Goal: Task Accomplishment & Management: Complete application form

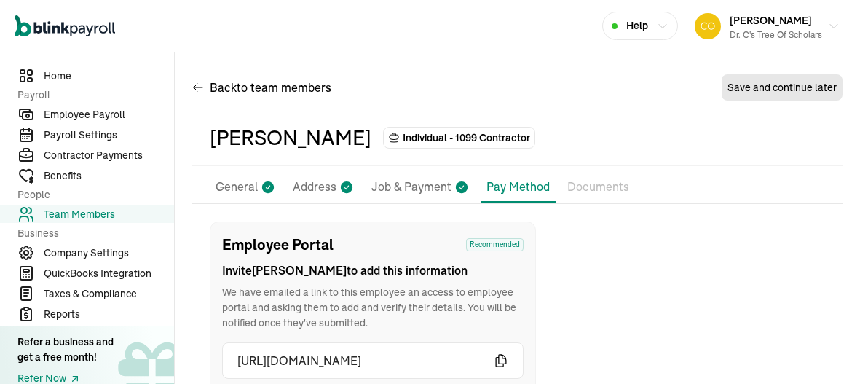
scroll to position [171, 0]
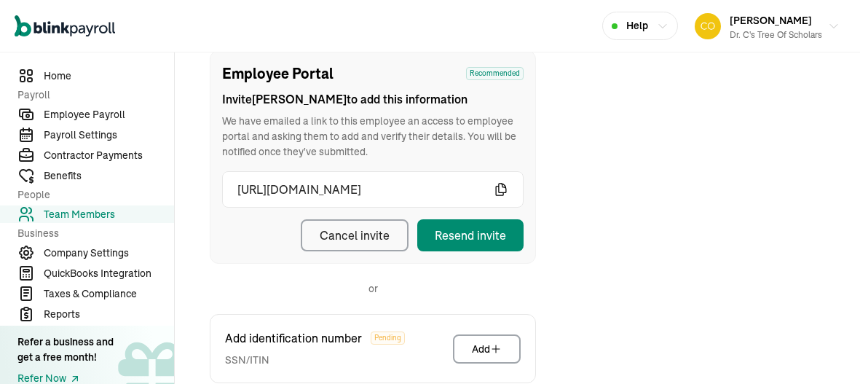
click at [76, 212] on span "Team Members" at bounding box center [109, 214] width 130 height 15
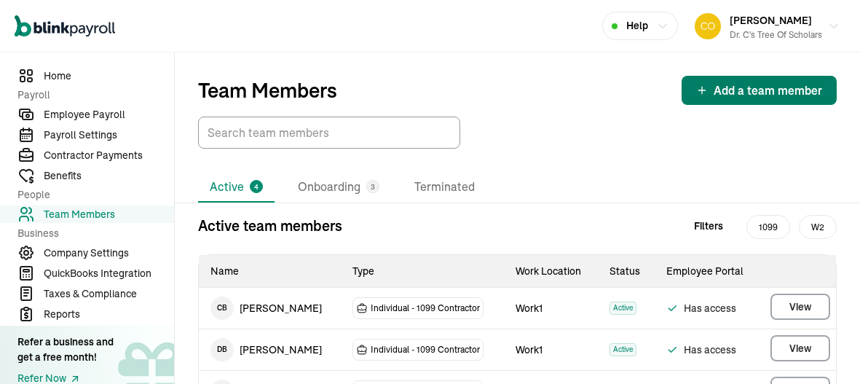
click at [748, 79] on button "Add a team member" at bounding box center [758, 90] width 155 height 29
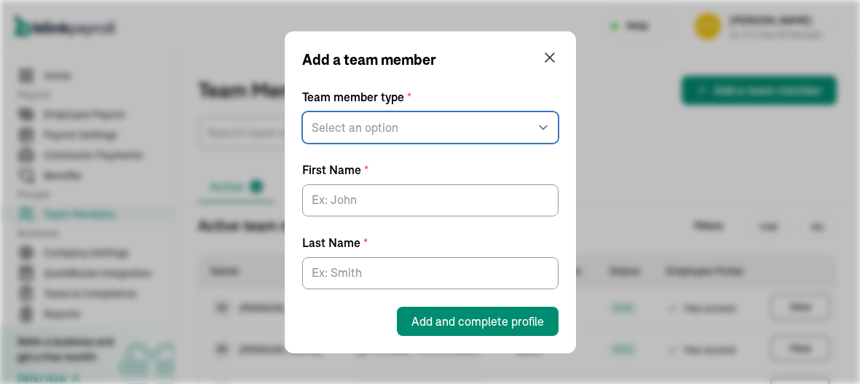
click at [398, 137] on select "Select an option W2 Employee Individual - 1099 [DEMOGRAPHIC_DATA] Business - 10…" at bounding box center [430, 127] width 256 height 32
select select "contractor"
click at [302, 111] on select "Select an option W2 Employee Individual - 1099 [DEMOGRAPHIC_DATA] Business - 10…" at bounding box center [430, 127] width 256 height 32
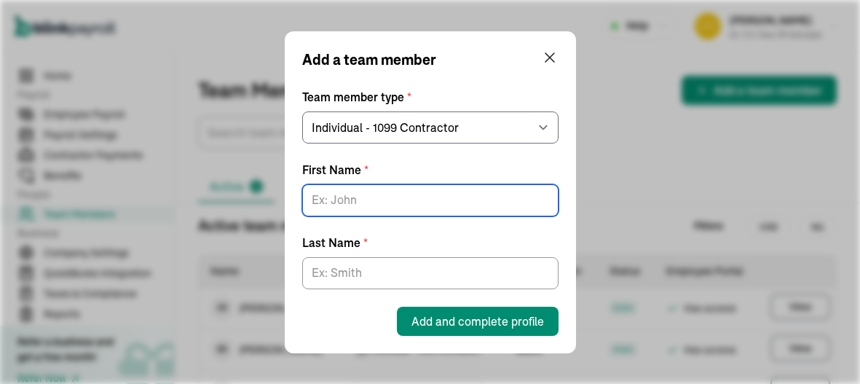
click at [403, 194] on input "First Name *" at bounding box center [430, 200] width 256 height 32
type input "[PERSON_NAME]"
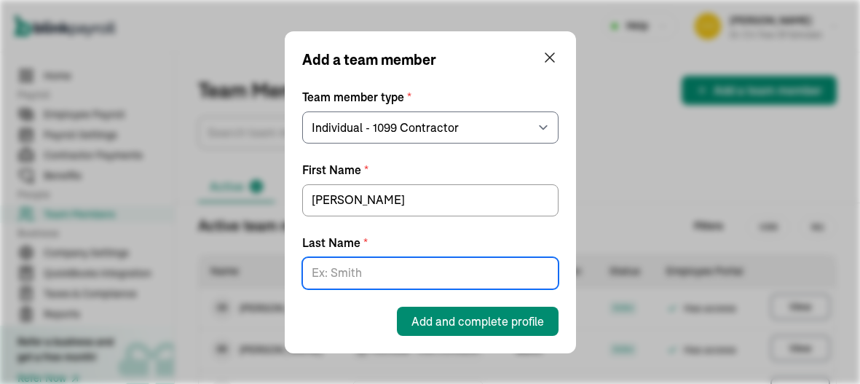
click at [384, 270] on input "Last Name *" at bounding box center [430, 273] width 256 height 32
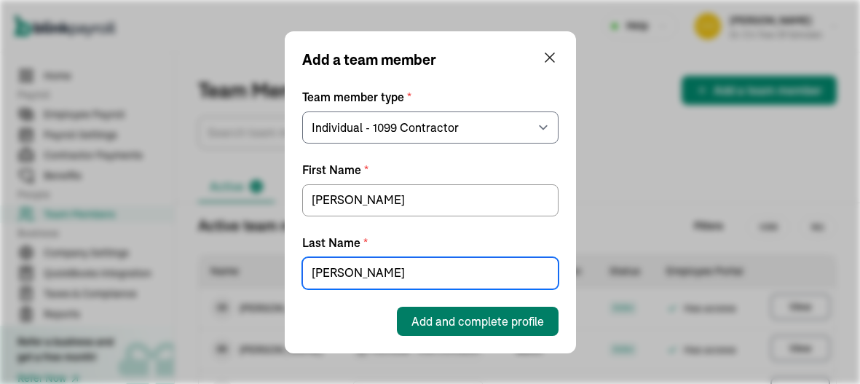
type input "[PERSON_NAME]"
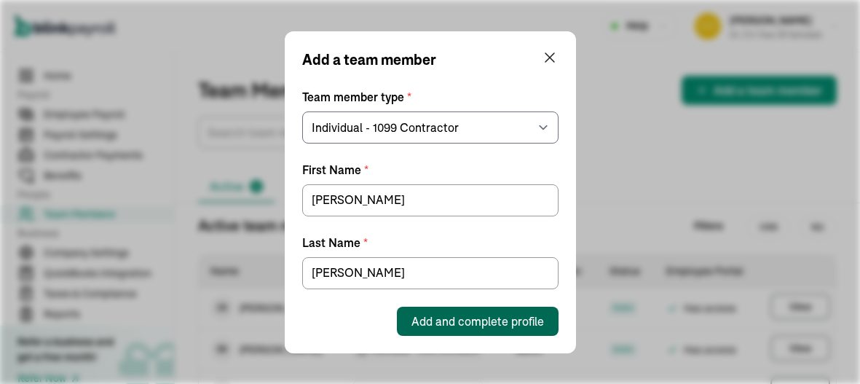
click at [518, 310] on button "Add and complete profile" at bounding box center [478, 321] width 162 height 29
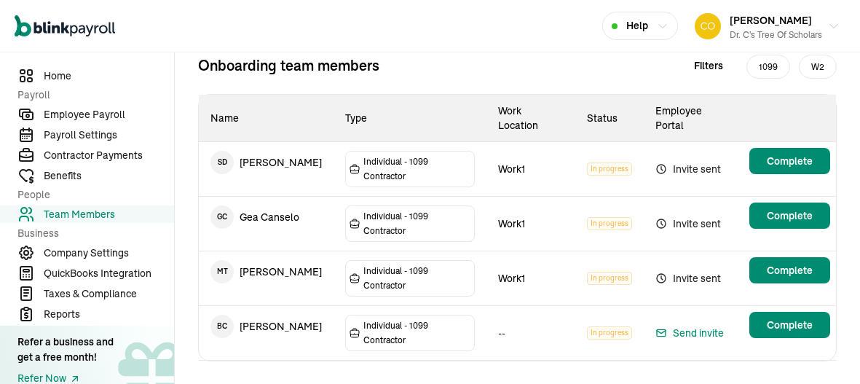
scroll to position [179, 0]
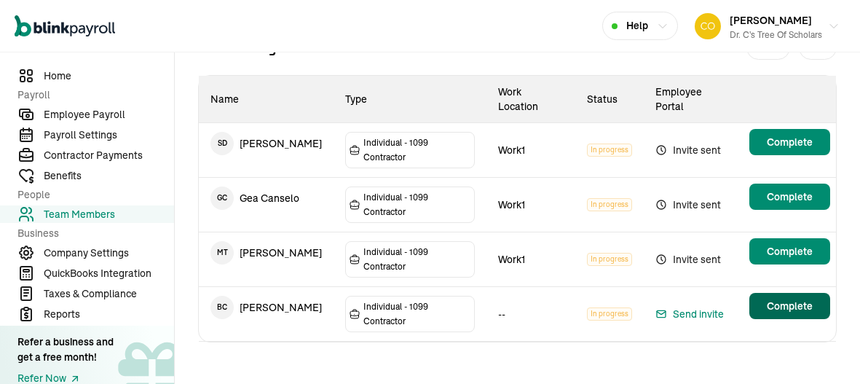
click at [786, 310] on main "Team Members Add a team member Active 4 Onboarding 4 Terminated Onboarding team…" at bounding box center [517, 130] width 685 height 515
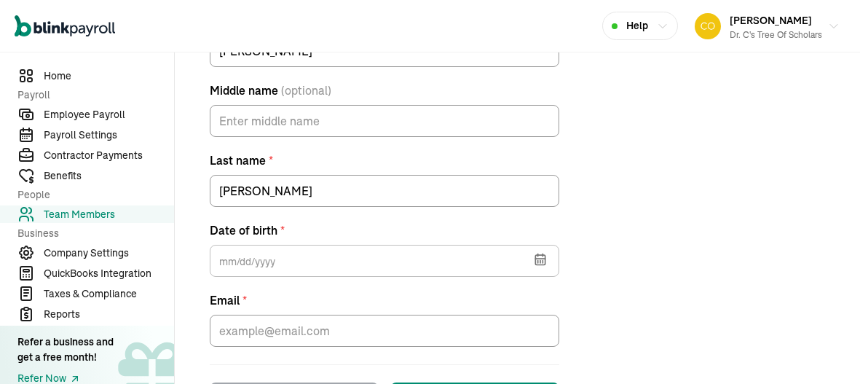
scroll to position [352, 0]
click at [551, 272] on button "button" at bounding box center [538, 257] width 41 height 38
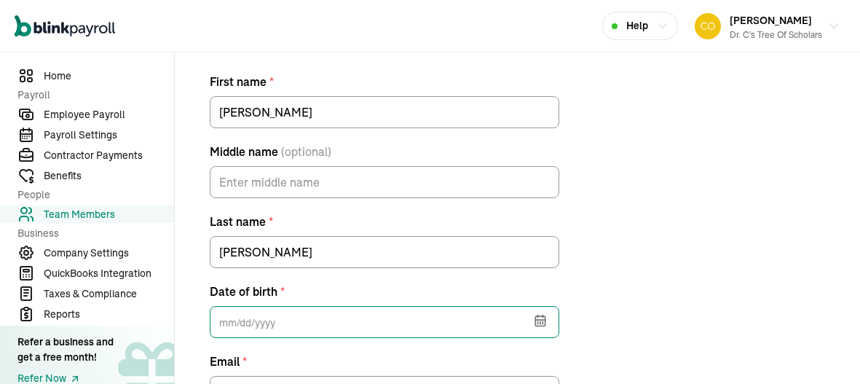
scroll to position [283, 0]
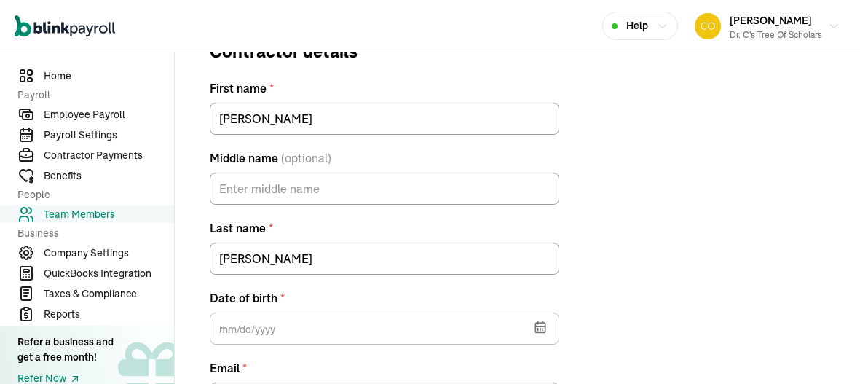
click at [547, 333] on button "button" at bounding box center [538, 326] width 41 height 38
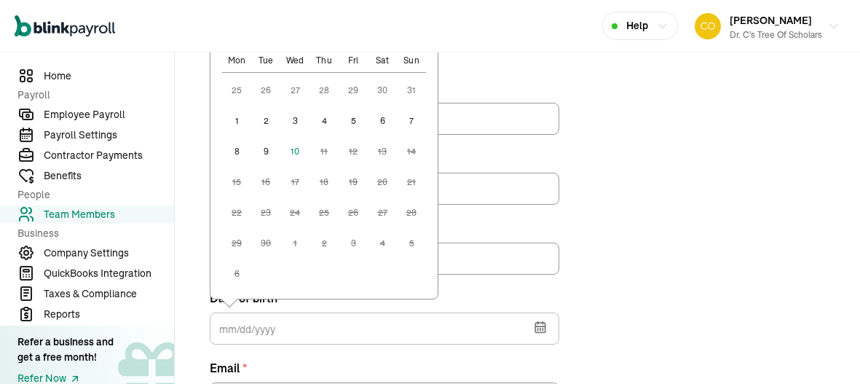
click at [231, 116] on button "1" at bounding box center [236, 120] width 29 height 29
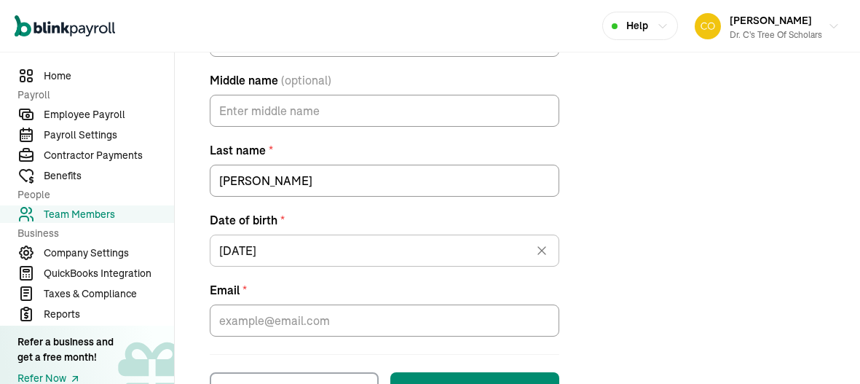
scroll to position [364, 0]
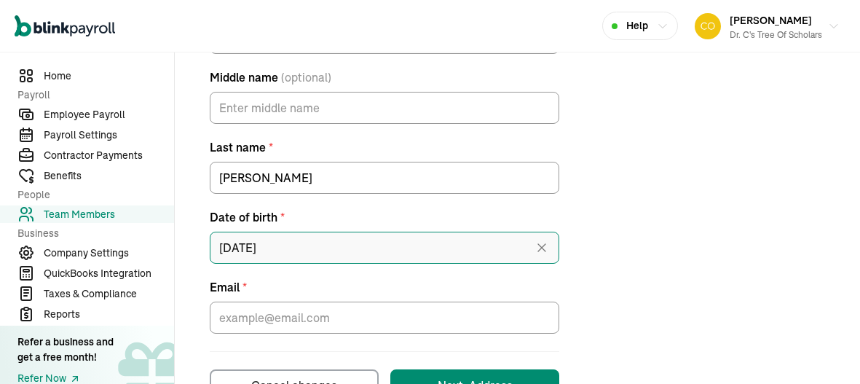
click at [220, 250] on input "[DATE]" at bounding box center [384, 248] width 349 height 32
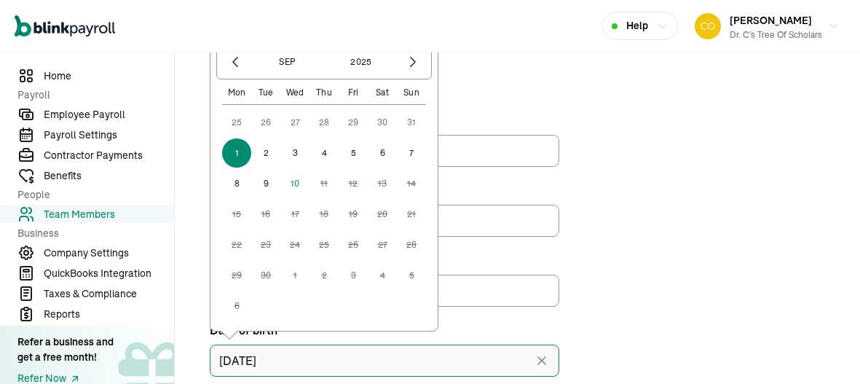
scroll to position [240, 0]
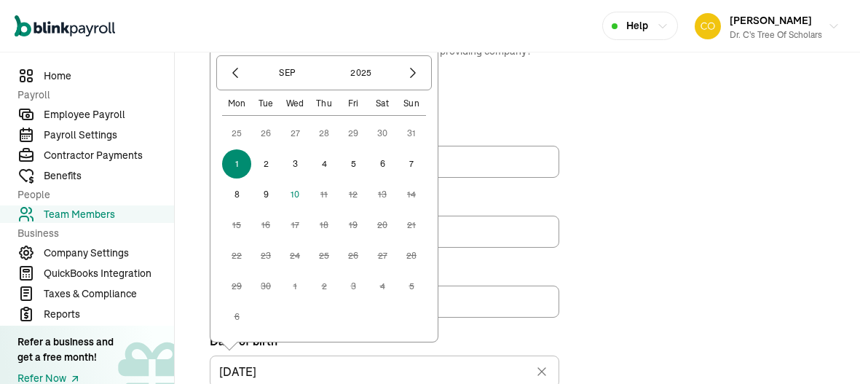
click at [242, 84] on div at bounding box center [235, 72] width 25 height 25
click at [234, 71] on icon "button" at bounding box center [235, 73] width 15 height 15
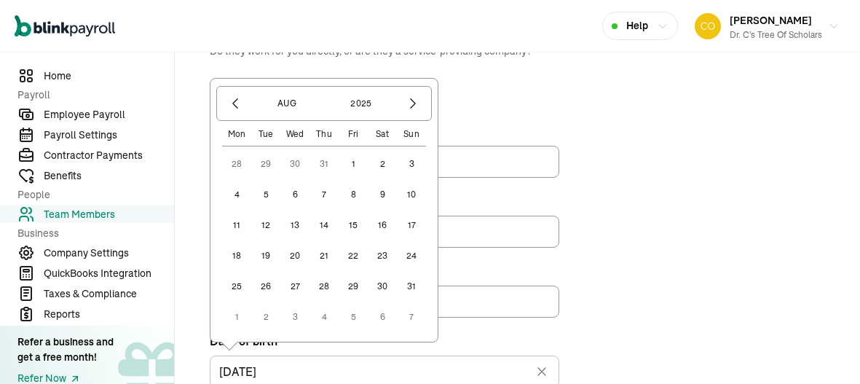
click at [323, 284] on button "28" at bounding box center [323, 286] width 29 height 29
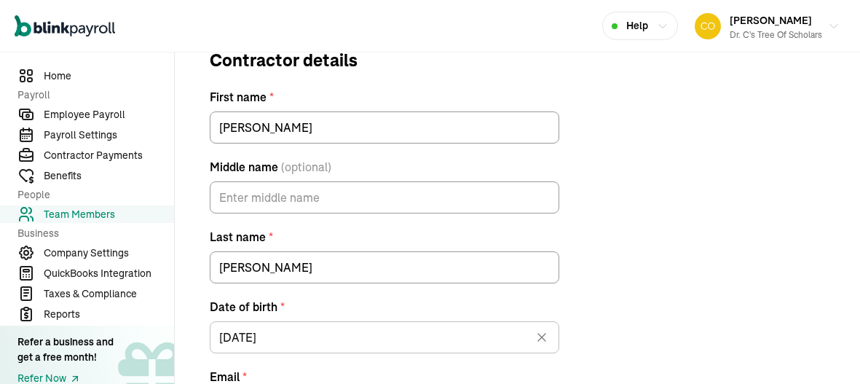
scroll to position [341, 0]
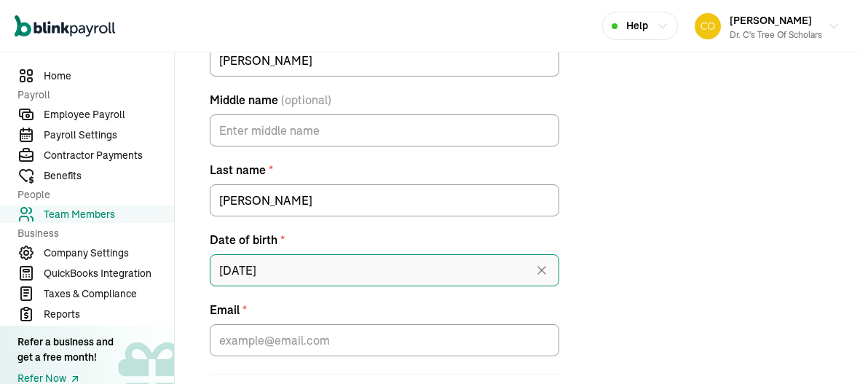
click at [276, 274] on input "[DATE]" at bounding box center [384, 270] width 349 height 32
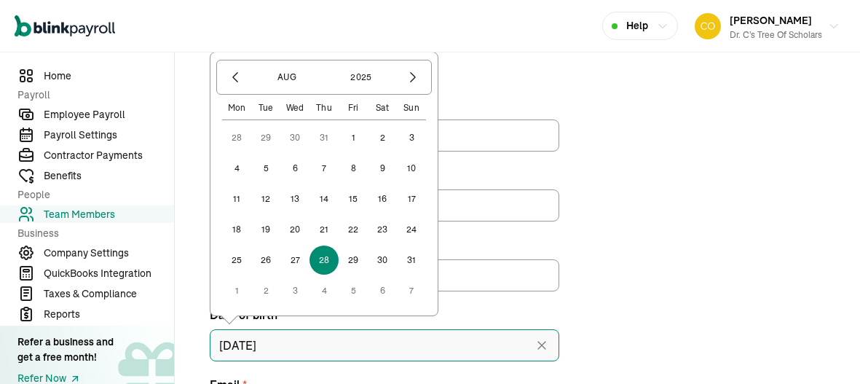
scroll to position [265, 0]
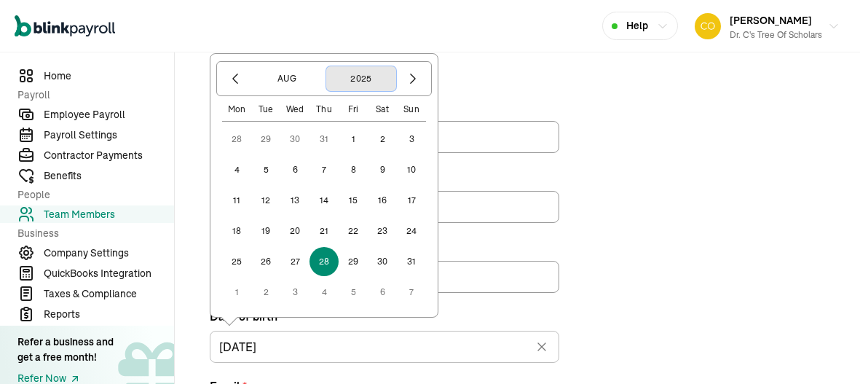
click at [348, 90] on button "2025" at bounding box center [361, 78] width 70 height 25
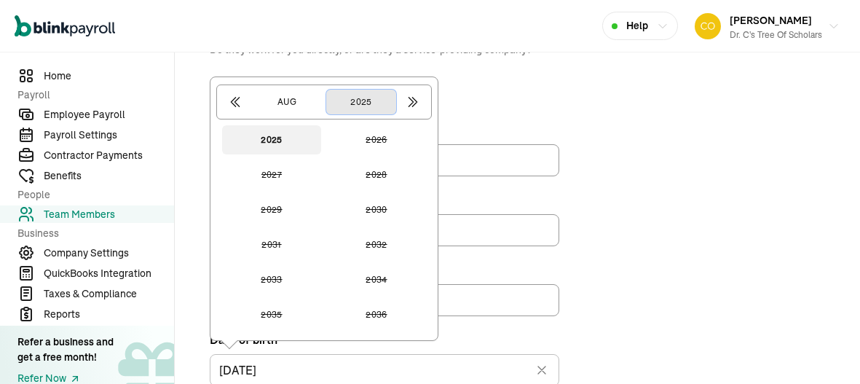
scroll to position [241, 0]
click at [375, 106] on button "2025" at bounding box center [361, 102] width 70 height 25
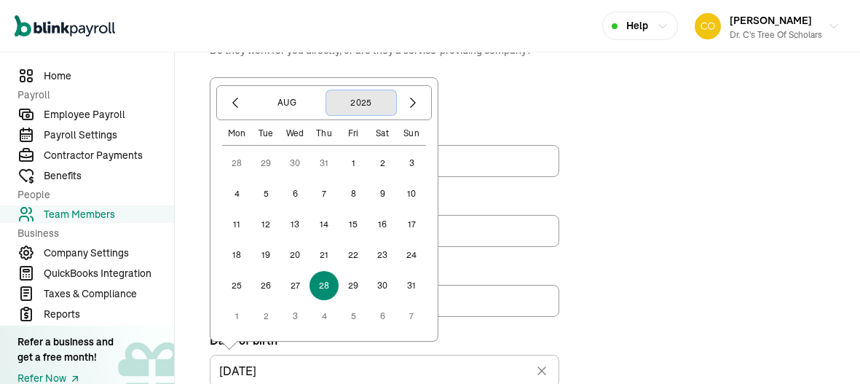
click at [373, 109] on button "2025" at bounding box center [361, 102] width 70 height 25
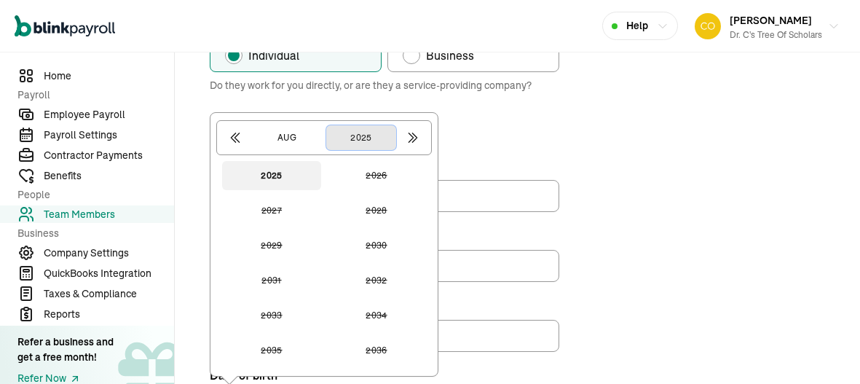
scroll to position [205, 0]
click at [411, 145] on button "button" at bounding box center [412, 138] width 25 height 25
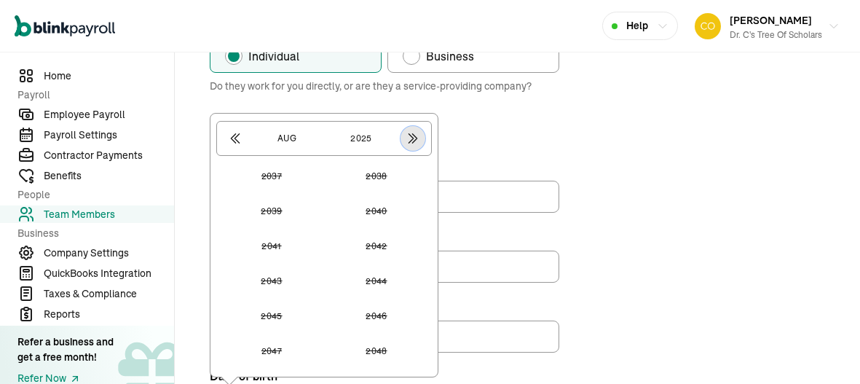
click at [416, 146] on button "button" at bounding box center [412, 138] width 25 height 25
click at [232, 145] on button "button" at bounding box center [235, 138] width 25 height 25
click at [225, 144] on button "button" at bounding box center [235, 138] width 25 height 25
click at [226, 147] on div at bounding box center [235, 138] width 25 height 25
click at [234, 138] on icon "button" at bounding box center [235, 138] width 15 height 15
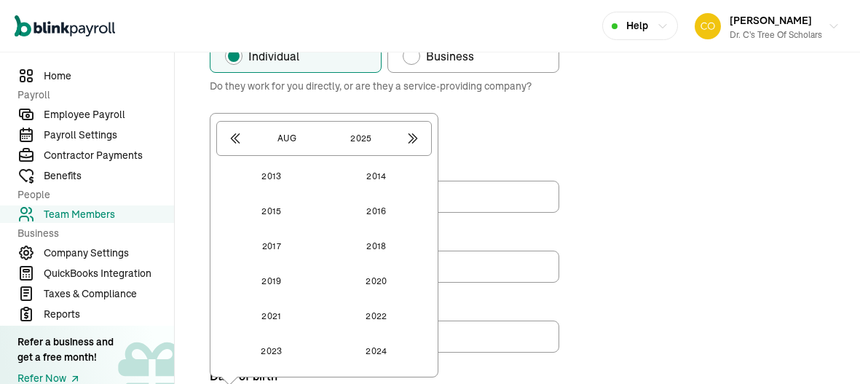
click at [421, 147] on div at bounding box center [412, 138] width 25 height 25
click at [236, 144] on icon "button" at bounding box center [235, 138] width 15 height 15
click at [228, 146] on button "button" at bounding box center [235, 138] width 25 height 25
click at [231, 141] on icon "button" at bounding box center [235, 138] width 15 height 15
click at [409, 141] on icon "button" at bounding box center [412, 138] width 8 height 9
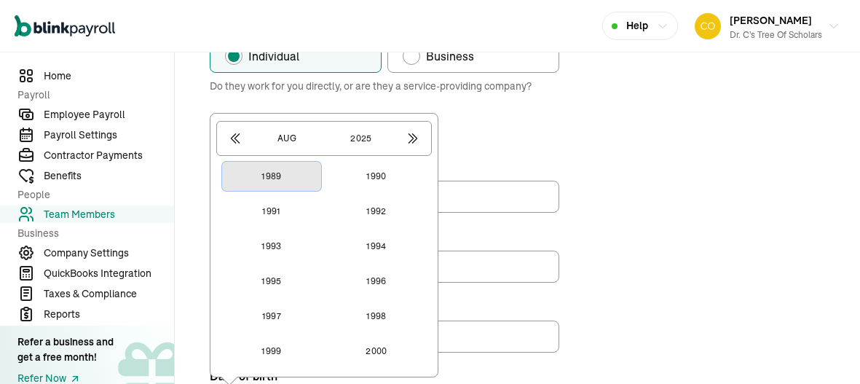
click at [272, 169] on button "1989" at bounding box center [271, 176] width 99 height 29
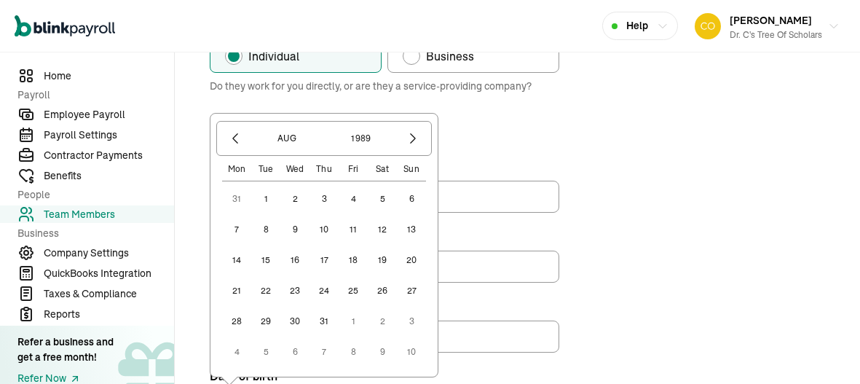
click at [224, 326] on button "28" at bounding box center [236, 321] width 29 height 29
type input "[DATE]"
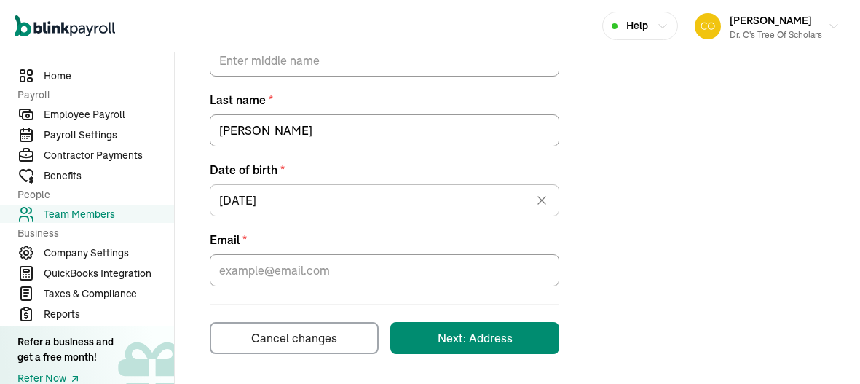
scroll to position [412, 0]
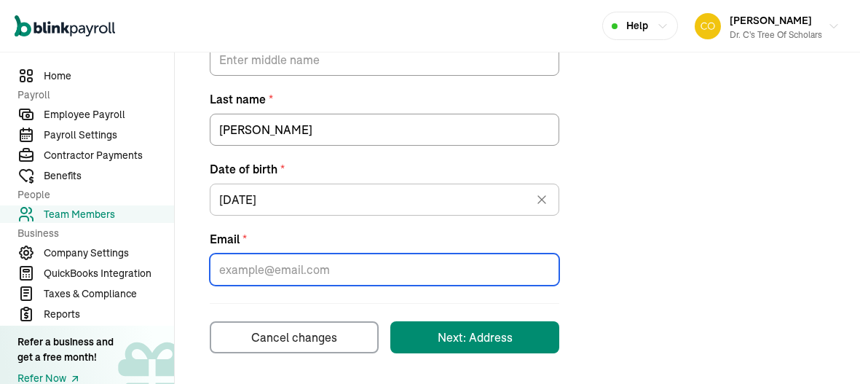
click at [236, 271] on input "Email *" at bounding box center [384, 269] width 349 height 32
type input "[EMAIL_ADDRESS][DOMAIN_NAME]"
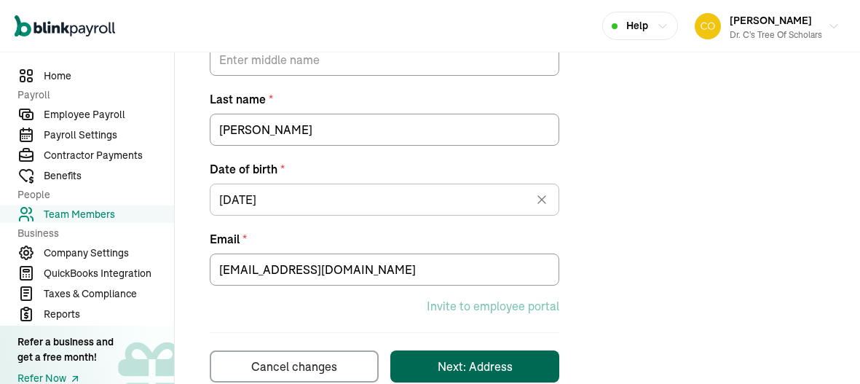
click at [467, 354] on button "Next: Address" at bounding box center [474, 366] width 169 height 32
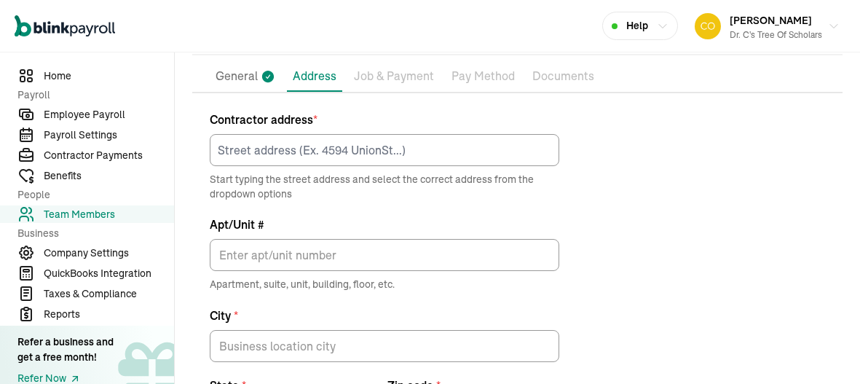
scroll to position [84, 0]
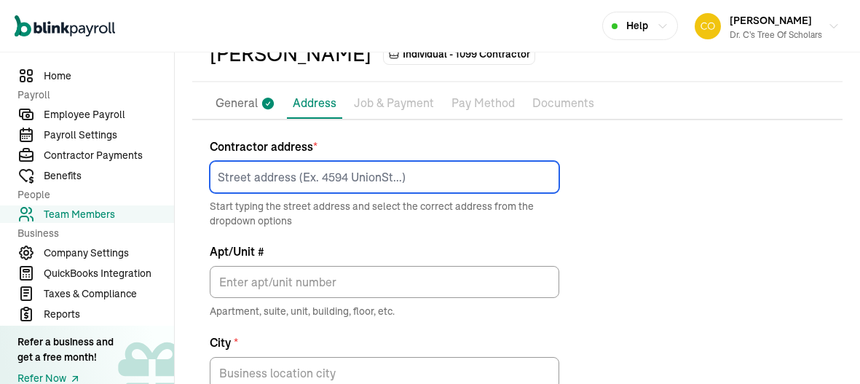
click at [339, 188] on input at bounding box center [384, 177] width 349 height 32
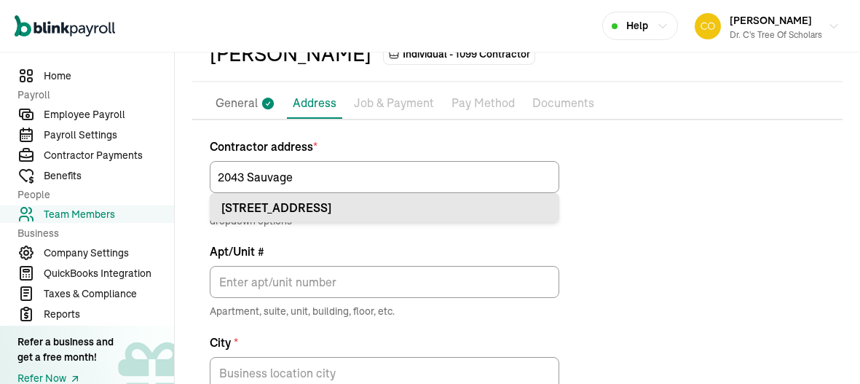
click at [329, 211] on div "[STREET_ADDRESS]" at bounding box center [384, 207] width 326 height 17
type input "[STREET_ADDRESS]"
type input "[PERSON_NAME]"
type input "LA"
type input "70072"
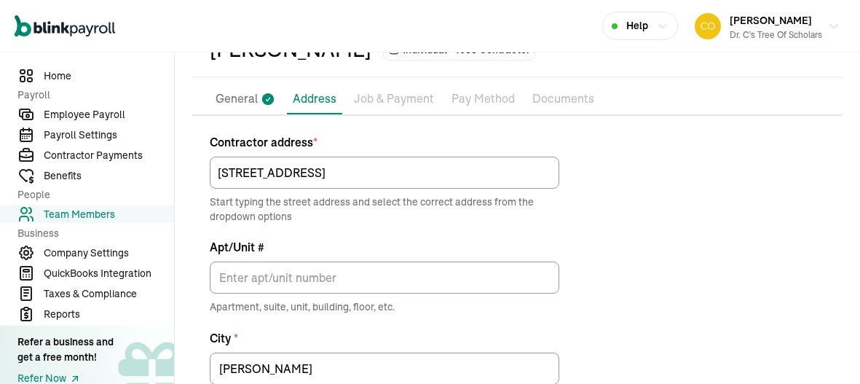
scroll to position [260, 0]
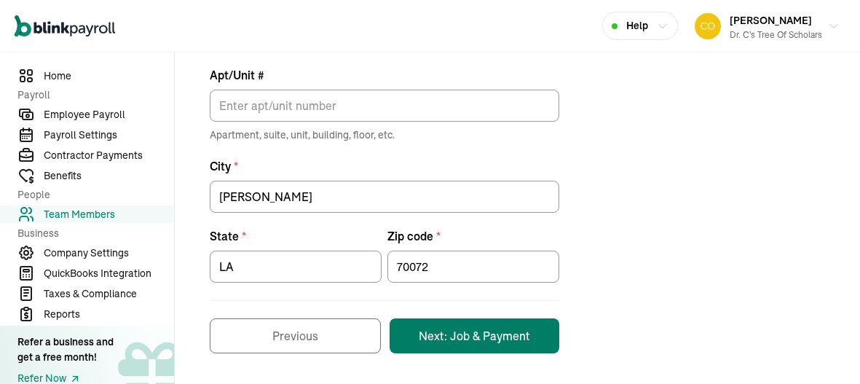
click at [423, 321] on button "Next: Job & Payment" at bounding box center [475, 335] width 170 height 35
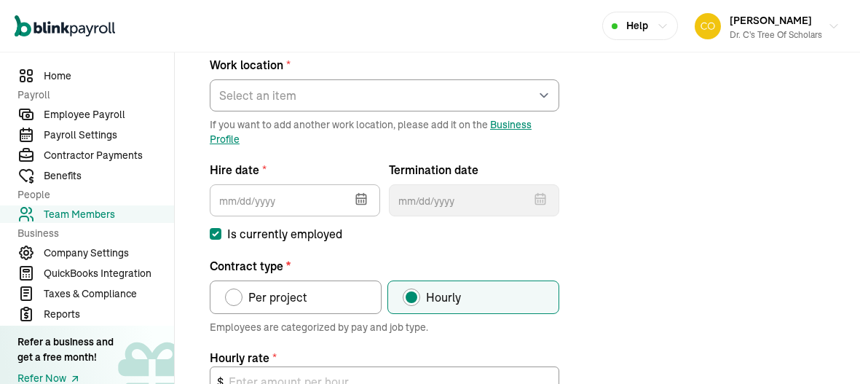
scroll to position [171, 0]
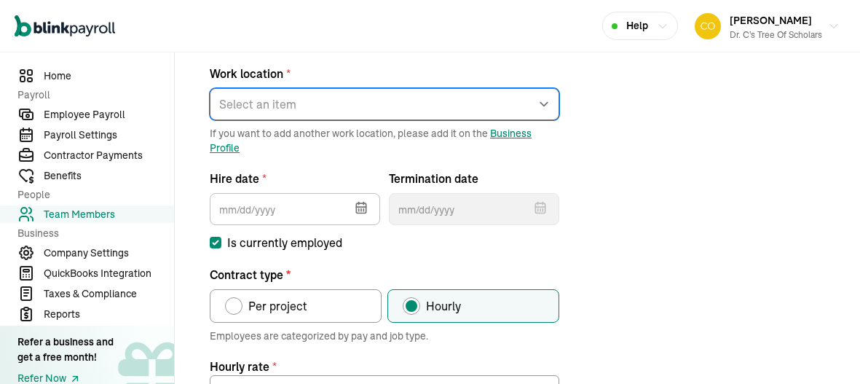
click at [340, 96] on select "Select an item Work1 Works from home" at bounding box center [384, 104] width 349 height 32
select select "Works from home"
click at [210, 88] on select "Select an item Work1 Works from home" at bounding box center [384, 104] width 349 height 32
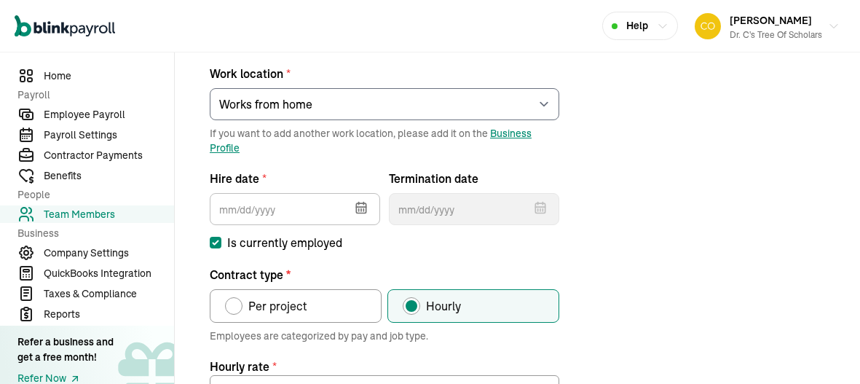
click at [356, 208] on icon "button" at bounding box center [360, 207] width 9 height 9
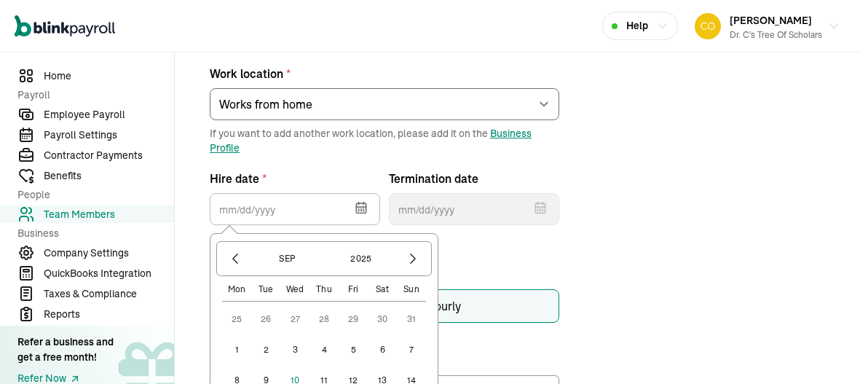
click at [243, 344] on button "1" at bounding box center [236, 349] width 29 height 29
type input "[DATE]"
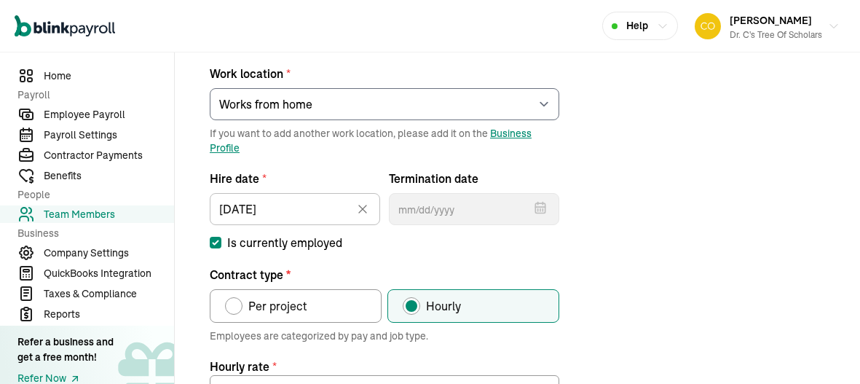
click at [297, 301] on span "Per project" at bounding box center [277, 305] width 59 height 17
click at [236, 301] on input "Per project" at bounding box center [230, 302] width 12 height 12
radio input "true"
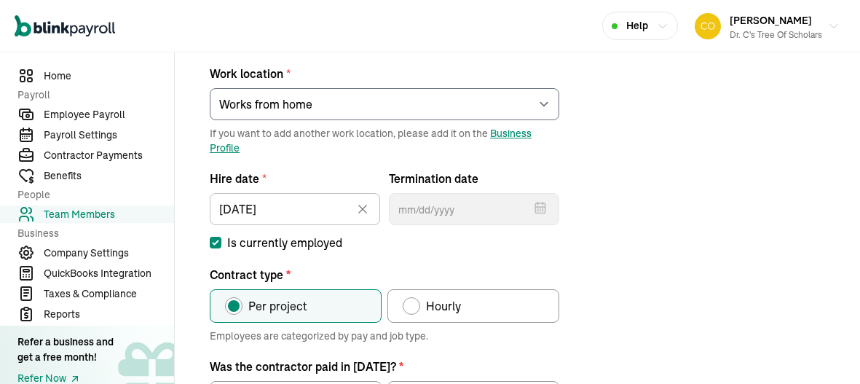
scroll to position [337, 0]
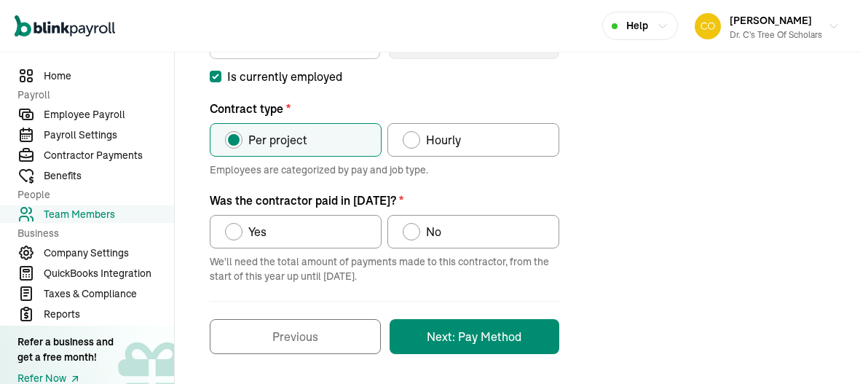
click at [446, 236] on label "No" at bounding box center [473, 231] width 172 height 33
click at [414, 234] on input "No" at bounding box center [408, 228] width 12 height 12
radio input "true"
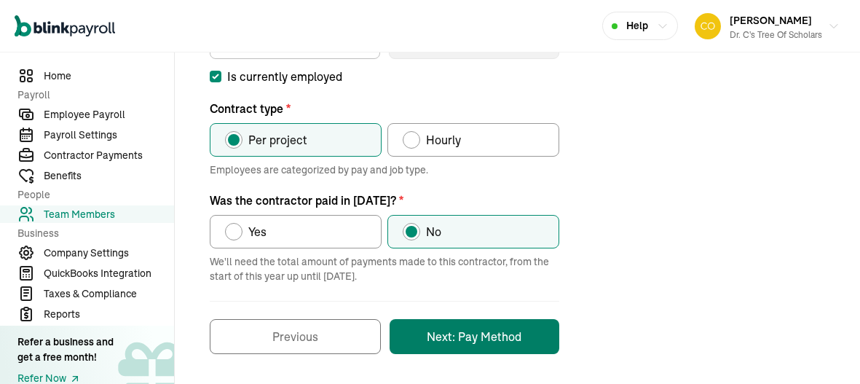
click at [474, 343] on button "Next: Pay Method" at bounding box center [475, 336] width 170 height 35
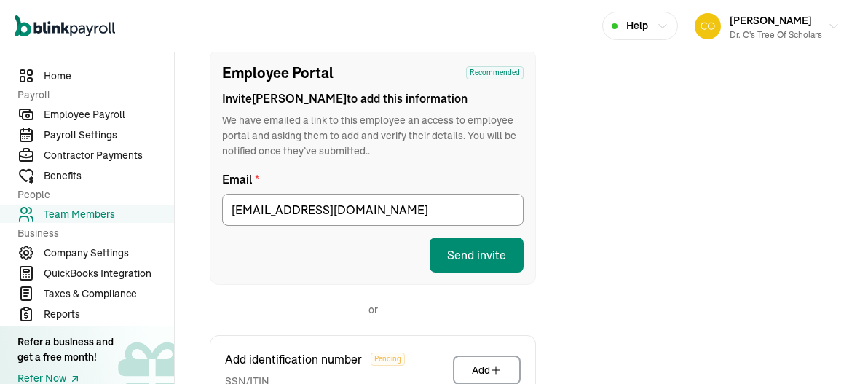
scroll to position [171, 0]
click at [505, 253] on button "Send invite" at bounding box center [477, 255] width 94 height 35
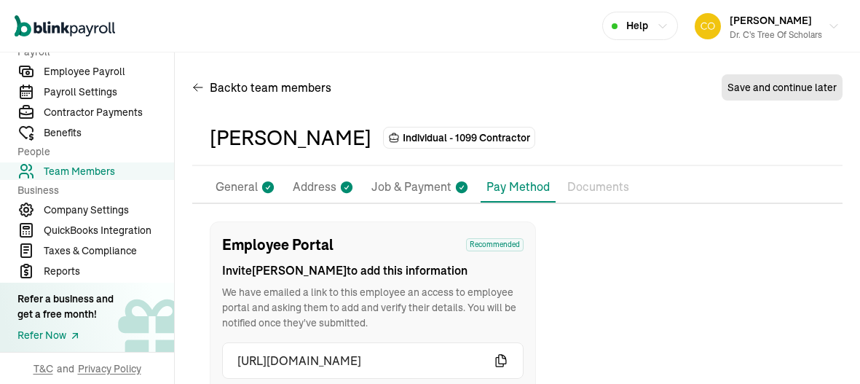
scroll to position [0, 0]
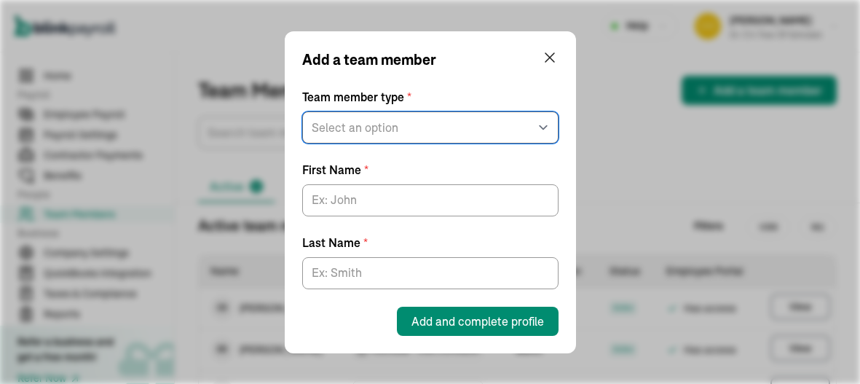
click at [423, 133] on select "Select an option W2 Employee Individual - 1099 [DEMOGRAPHIC_DATA] Business - 10…" at bounding box center [430, 127] width 256 height 32
select select "contractor"
click at [302, 111] on select "Select an option W2 Employee Individual - 1099 [DEMOGRAPHIC_DATA] Business - 10…" at bounding box center [430, 127] width 256 height 32
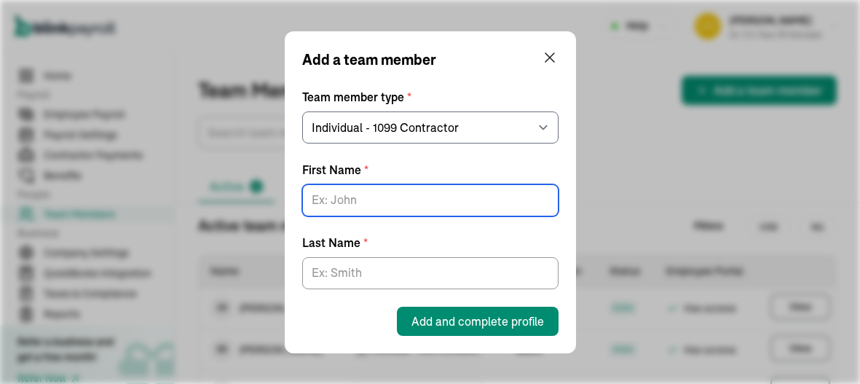
click at [375, 192] on input "First Name *" at bounding box center [430, 200] width 256 height 32
type input "Kailyn"
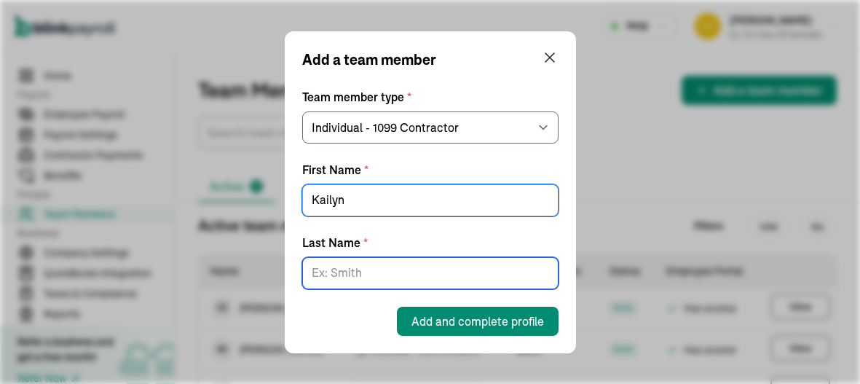
click at [363, 279] on input "Last Name *" at bounding box center [430, 273] width 256 height 32
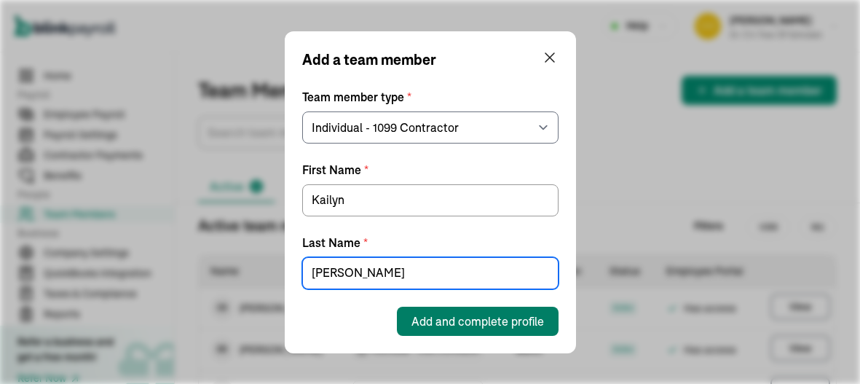
type input "[PERSON_NAME]"
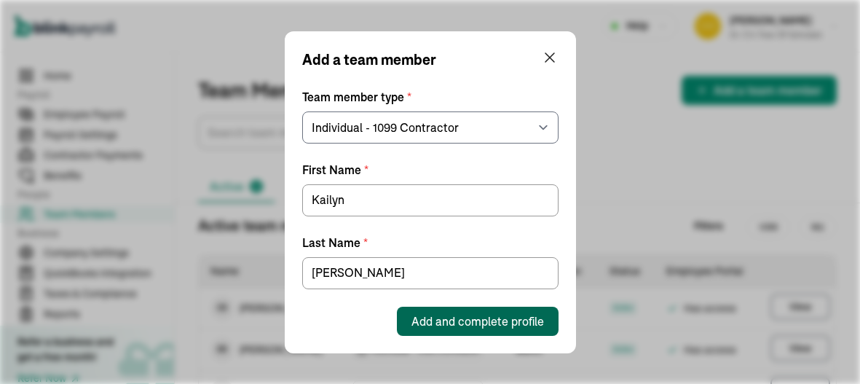
click at [432, 331] on button "Add and complete profile" at bounding box center [478, 321] width 162 height 29
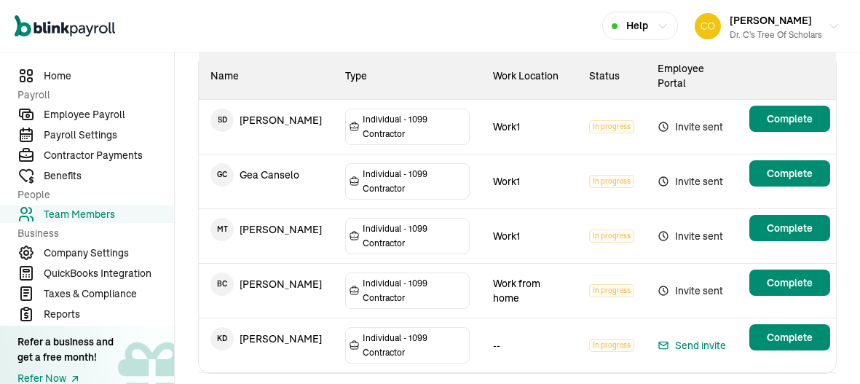
scroll to position [233, 0]
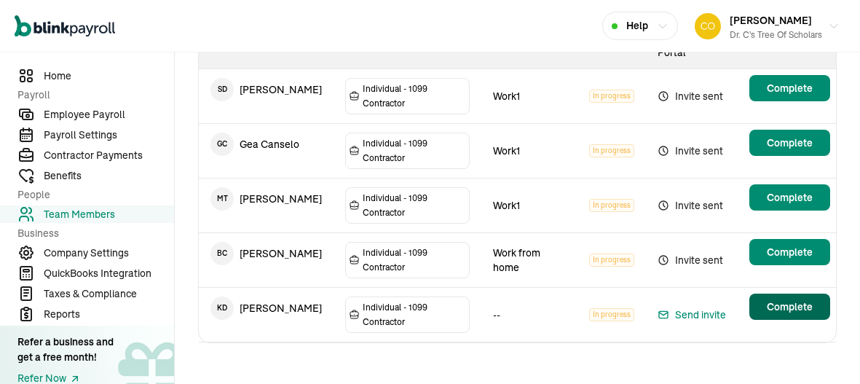
click at [796, 309] on main "Team Members Add a team member Active 4 Onboarding 5 Terminated Onboarding team…" at bounding box center [517, 104] width 685 height 570
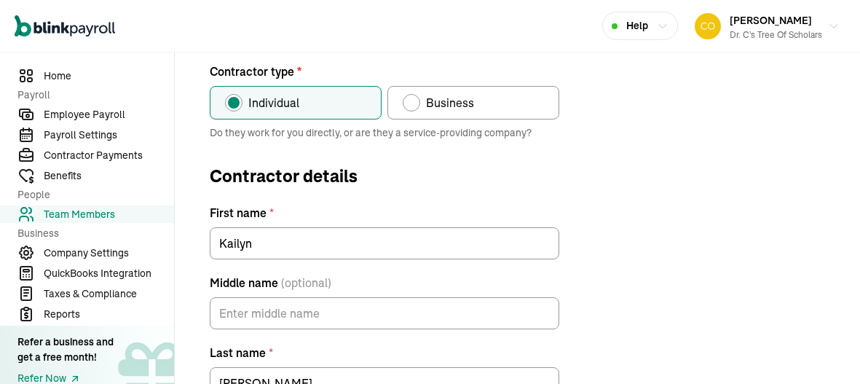
scroll to position [171, 0]
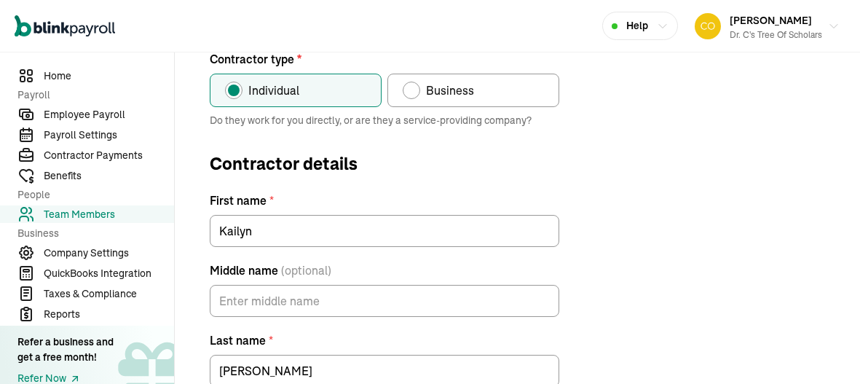
click at [207, 289] on div "Contractor type * Individual Business Do they work for you directly, or are the…" at bounding box center [517, 322] width 650 height 544
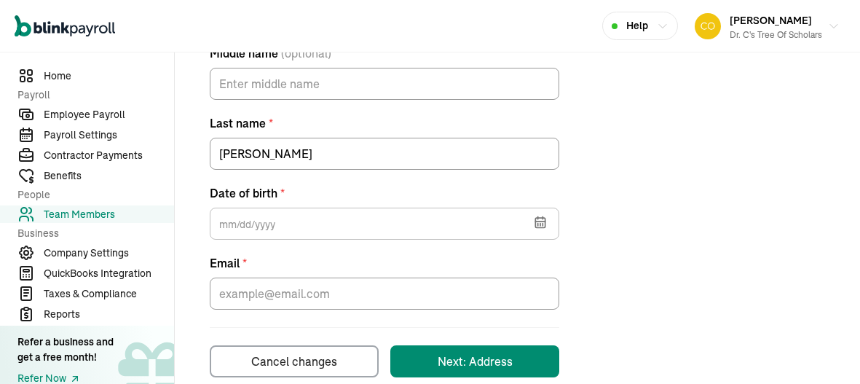
scroll to position [412, 0]
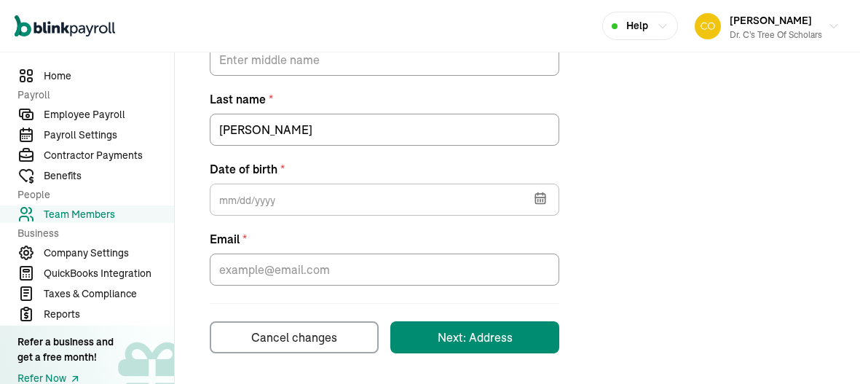
click at [549, 210] on button "button" at bounding box center [538, 197] width 41 height 38
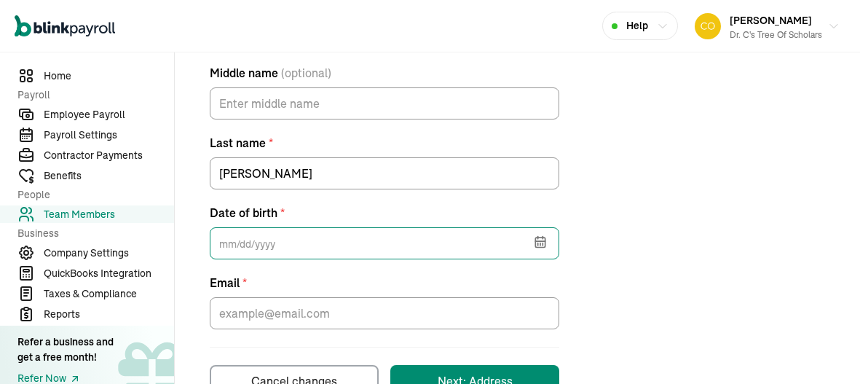
scroll to position [379, 0]
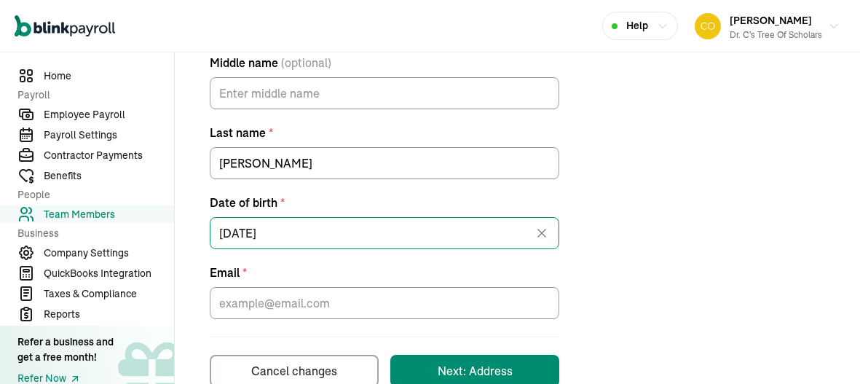
type input "[DATE]"
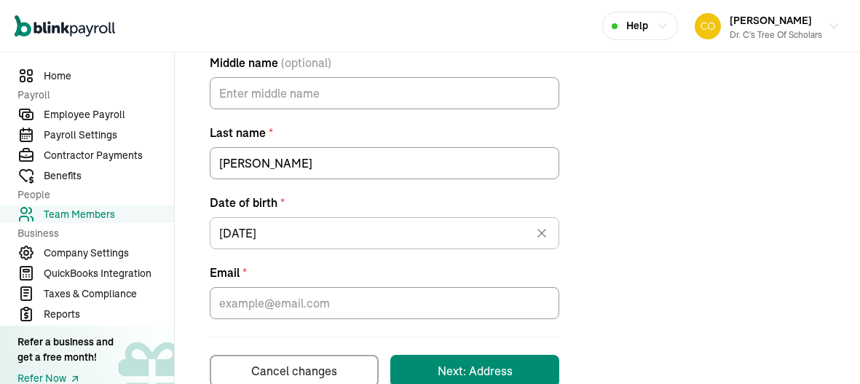
click at [203, 311] on div "Contractor type * Individual Business Do they work for you directly, or are the…" at bounding box center [517, 115] width 650 height 544
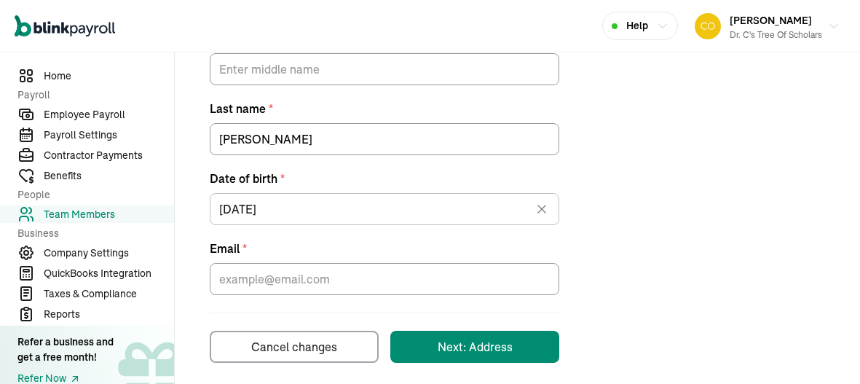
scroll to position [412, 0]
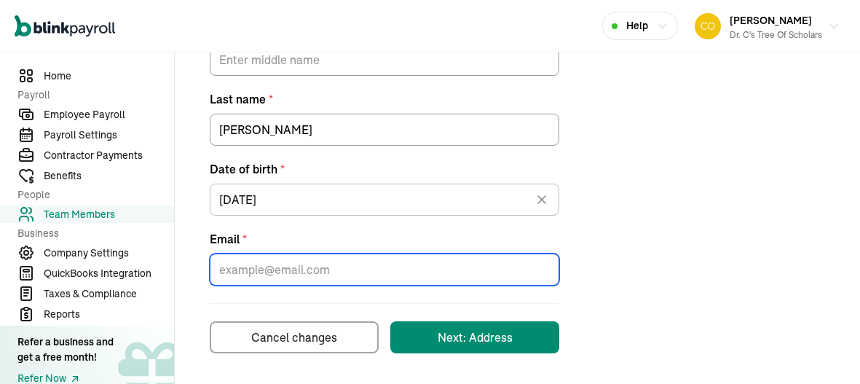
click at [406, 274] on input "Email *" at bounding box center [384, 269] width 349 height 32
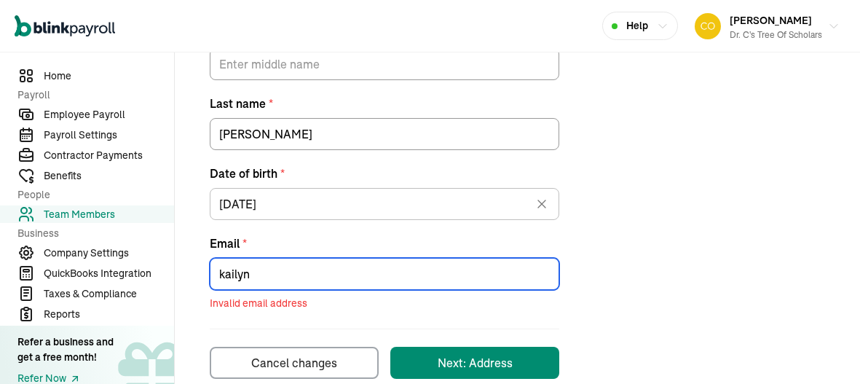
scroll to position [433, 0]
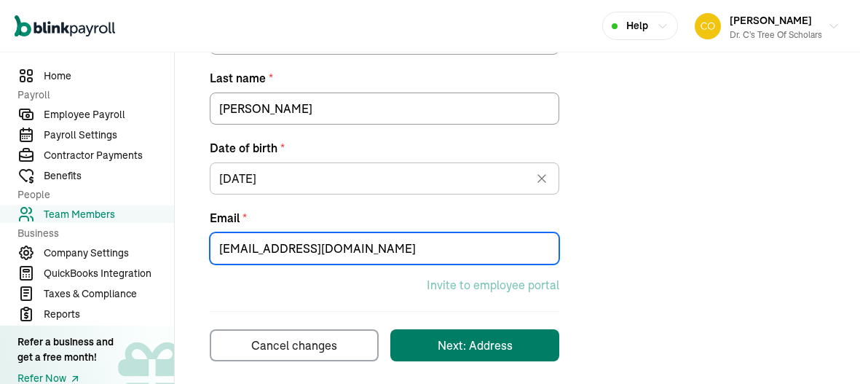
type input "[EMAIL_ADDRESS][DOMAIN_NAME]"
click at [414, 352] on button "Next: Address" at bounding box center [474, 345] width 169 height 32
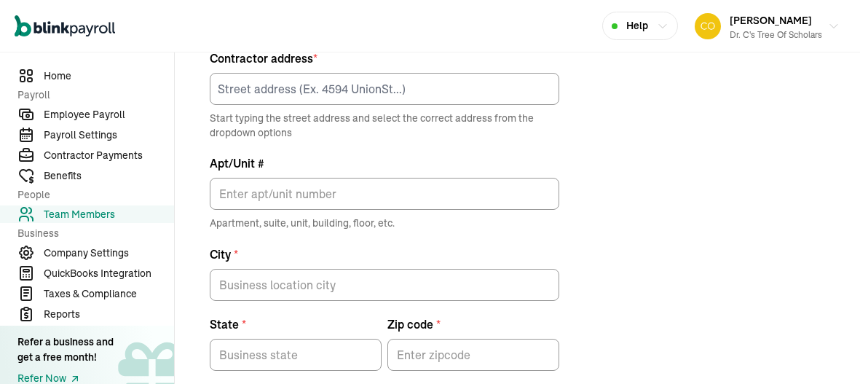
scroll to position [171, 0]
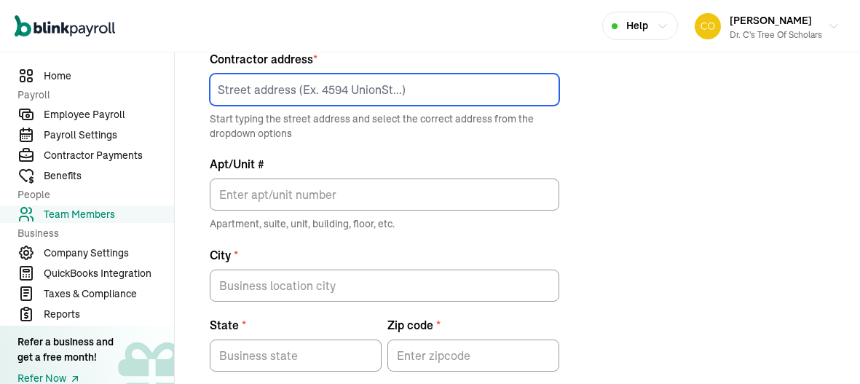
click at [288, 94] on input at bounding box center [384, 90] width 349 height 32
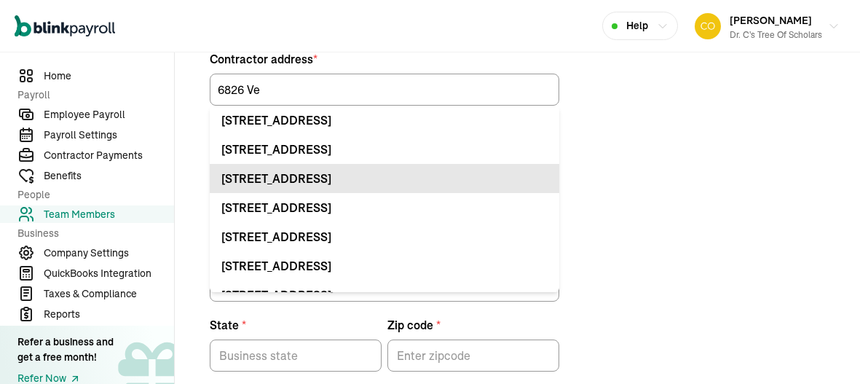
click at [303, 177] on div "[STREET_ADDRESS]" at bounding box center [384, 178] width 326 height 17
type input "[STREET_ADDRESS]"
type input "Apt"
type input "Metairie"
type input "LA"
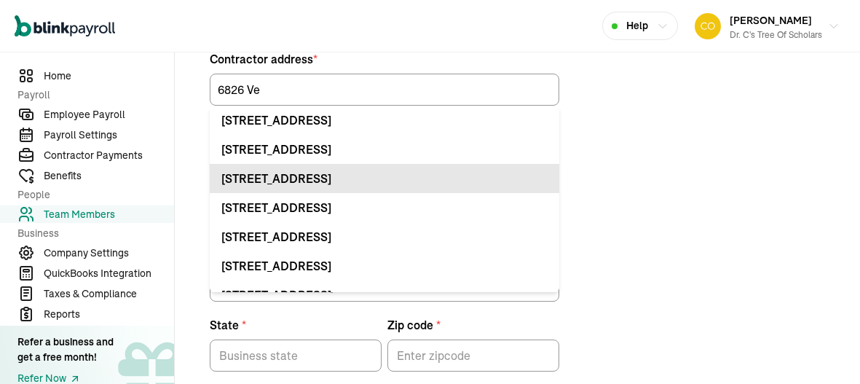
type input "70003"
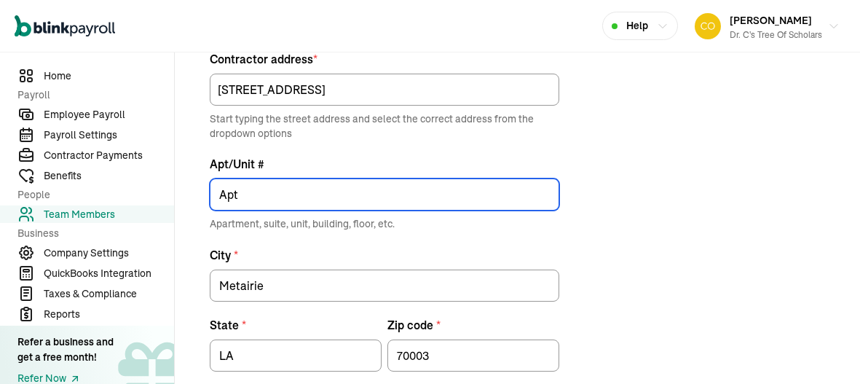
click at [293, 189] on input "Apt" at bounding box center [384, 194] width 349 height 32
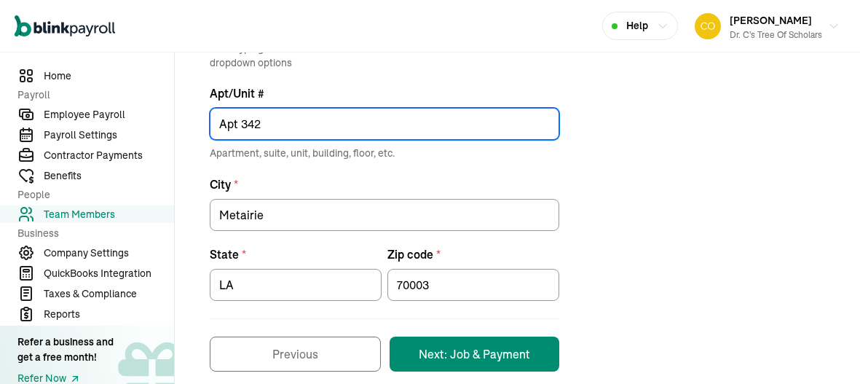
scroll to position [260, 0]
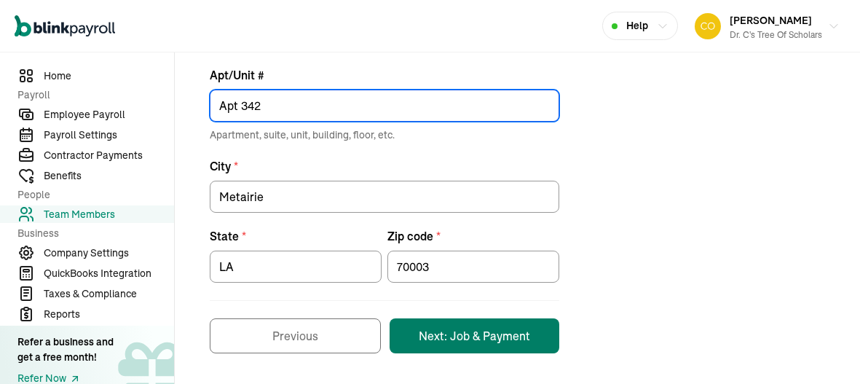
type input "Apt 342"
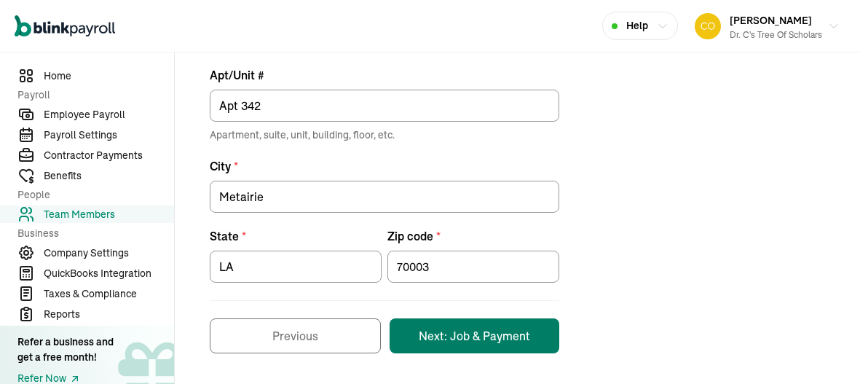
click at [495, 344] on button "Next: Job & Payment" at bounding box center [475, 335] width 170 height 35
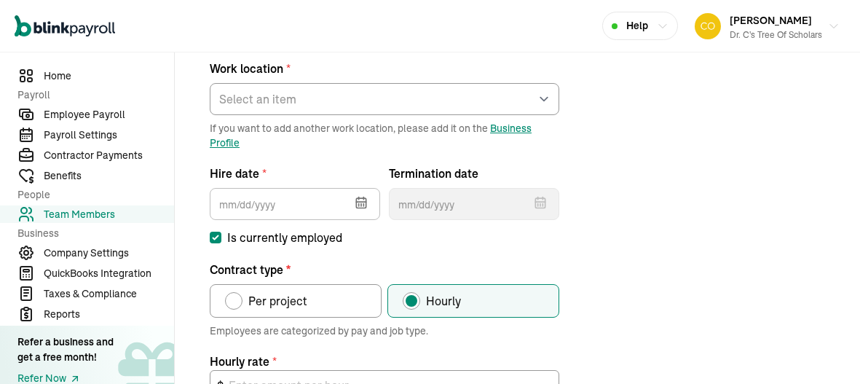
scroll to position [171, 0]
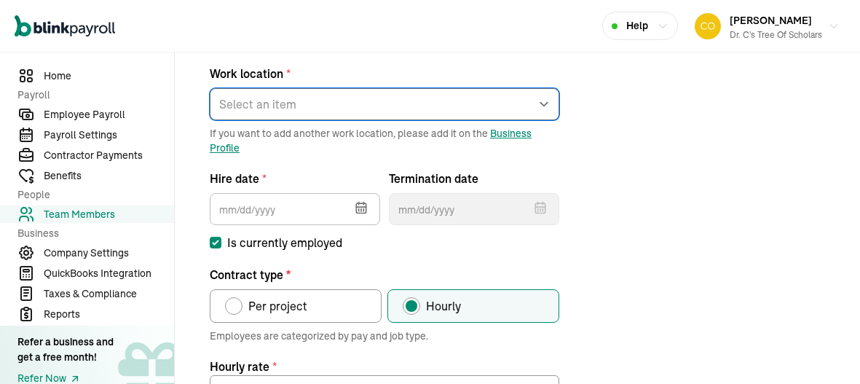
click at [263, 99] on select "Select an item Work1 Works from home" at bounding box center [384, 104] width 349 height 32
select select "[STREET_ADDRESS]"
click at [210, 88] on select "Select an item Work1 Works from home" at bounding box center [384, 104] width 349 height 32
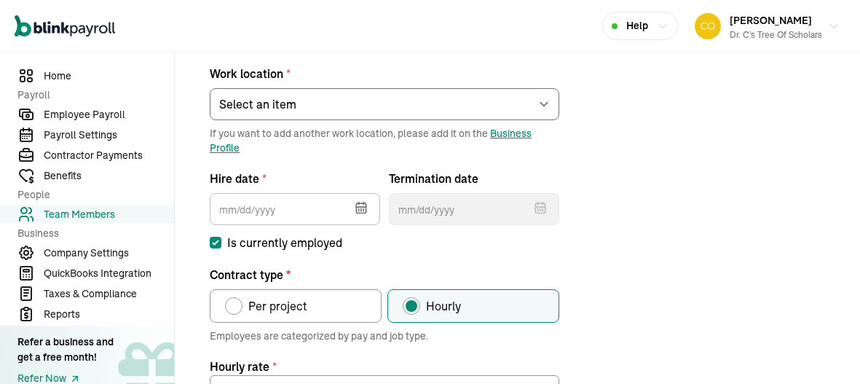
click at [361, 207] on icon "button" at bounding box center [360, 207] width 9 height 0
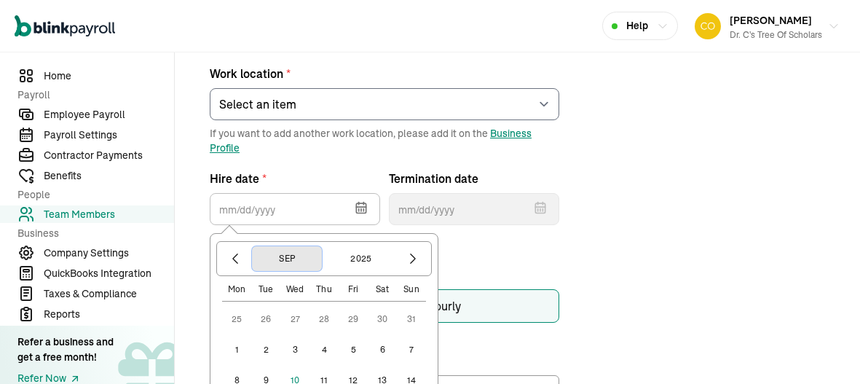
click at [274, 258] on button "Sep" at bounding box center [287, 258] width 70 height 25
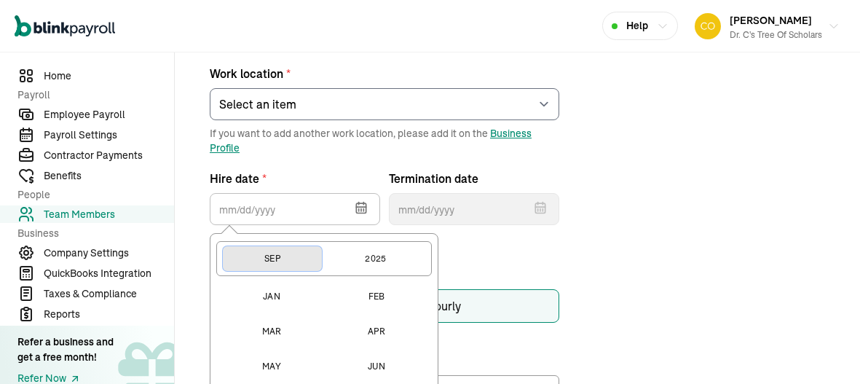
click at [274, 258] on button "Sep" at bounding box center [272, 258] width 99 height 25
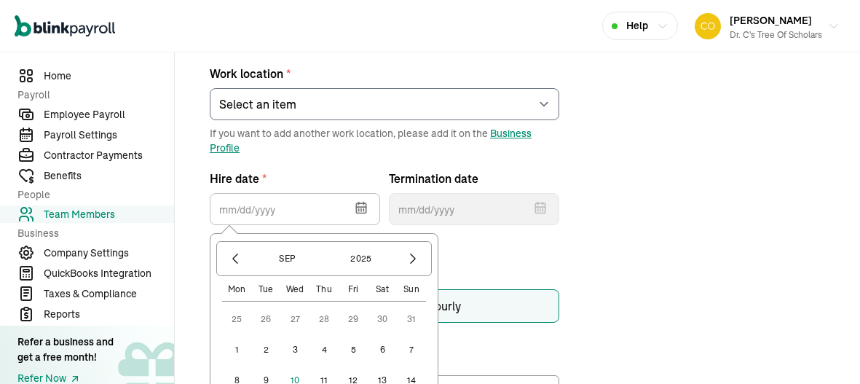
click at [234, 339] on button "1" at bounding box center [236, 349] width 29 height 29
type input "[DATE]"
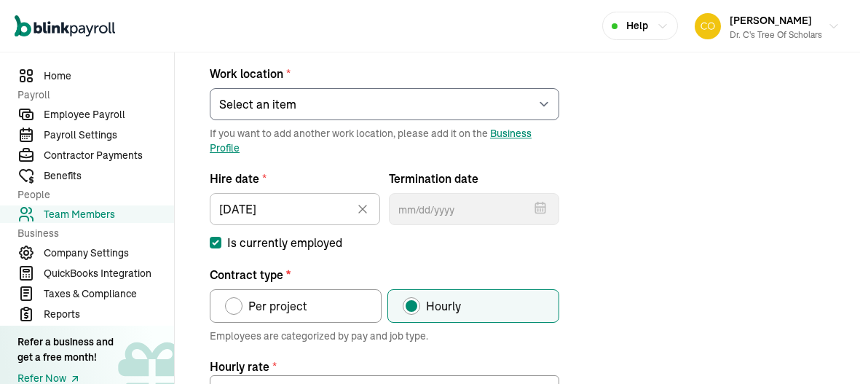
click at [405, 258] on form "Work location * Select an item Work1 Works from home If you want to add another…" at bounding box center [384, 326] width 349 height 553
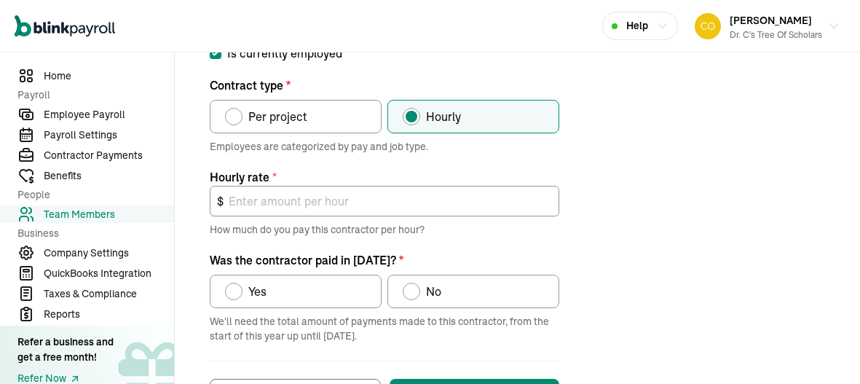
click at [229, 119] on div "Contract type" at bounding box center [233, 116] width 17 height 17
click at [229, 119] on input "Per project" at bounding box center [230, 113] width 12 height 12
radio input "true"
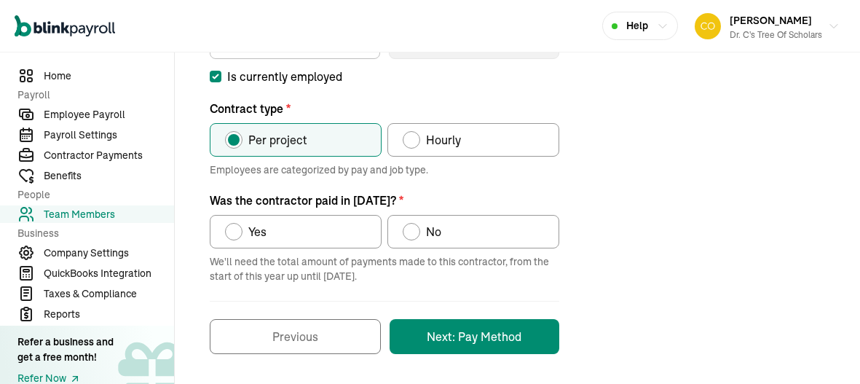
click at [417, 242] on label "No" at bounding box center [473, 231] width 172 height 33
click at [414, 234] on input "No" at bounding box center [408, 228] width 12 height 12
radio input "true"
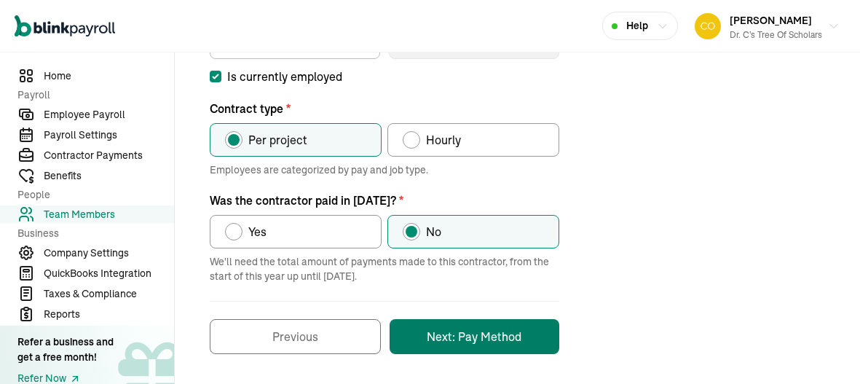
click at [408, 332] on button "Next: Pay Method" at bounding box center [475, 336] width 170 height 35
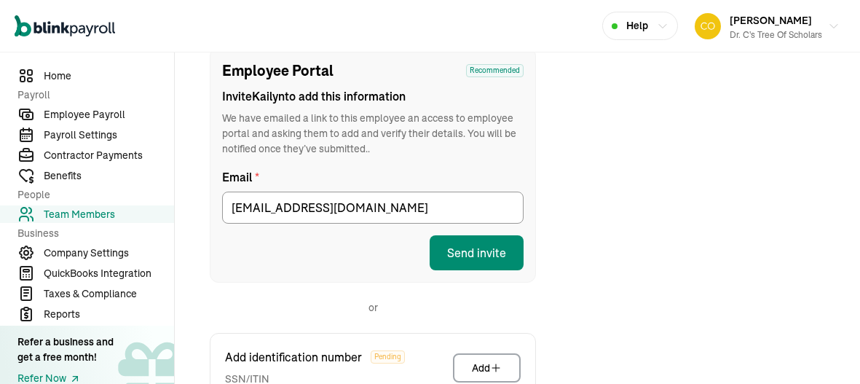
scroll to position [171, 0]
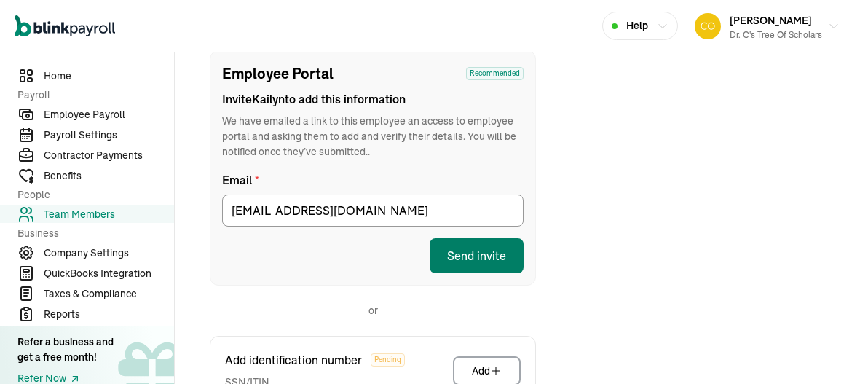
click at [481, 256] on button "Send invite" at bounding box center [477, 255] width 94 height 35
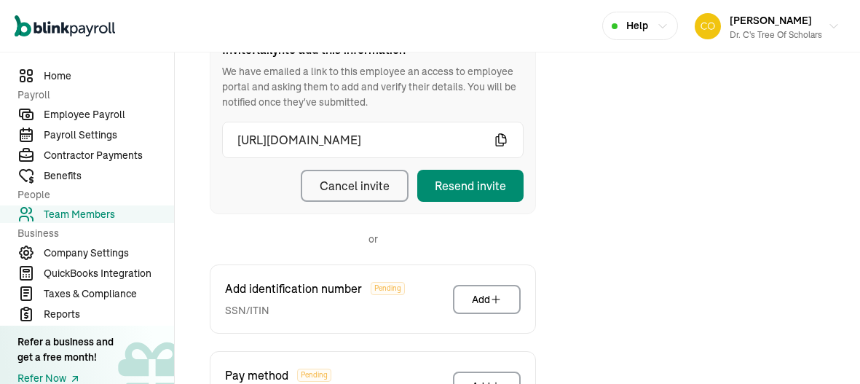
scroll to position [229, 0]
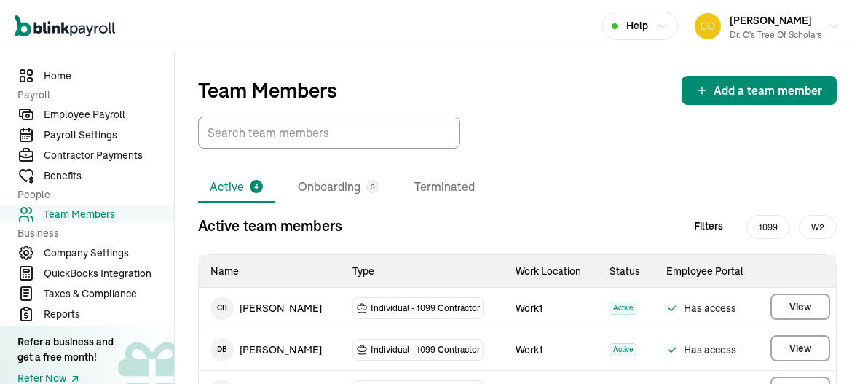
scroll to position [114, 0]
